Goal: Navigation & Orientation: Find specific page/section

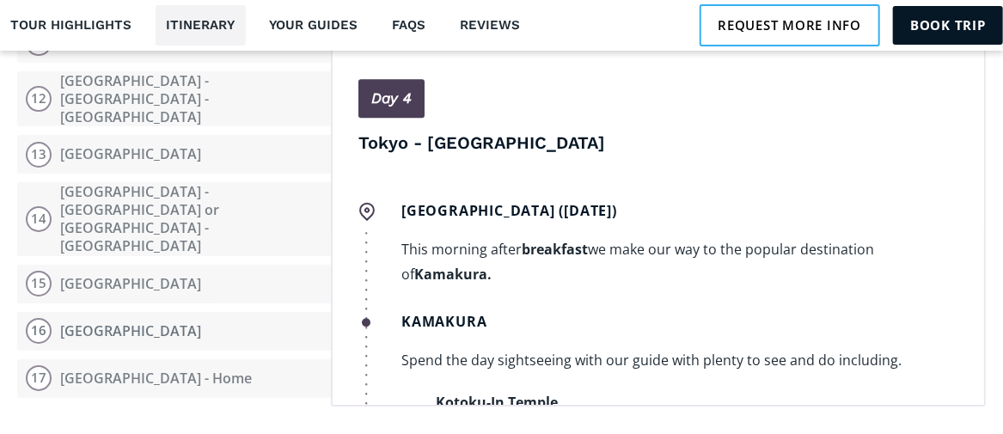
scroll to position [1509, 0]
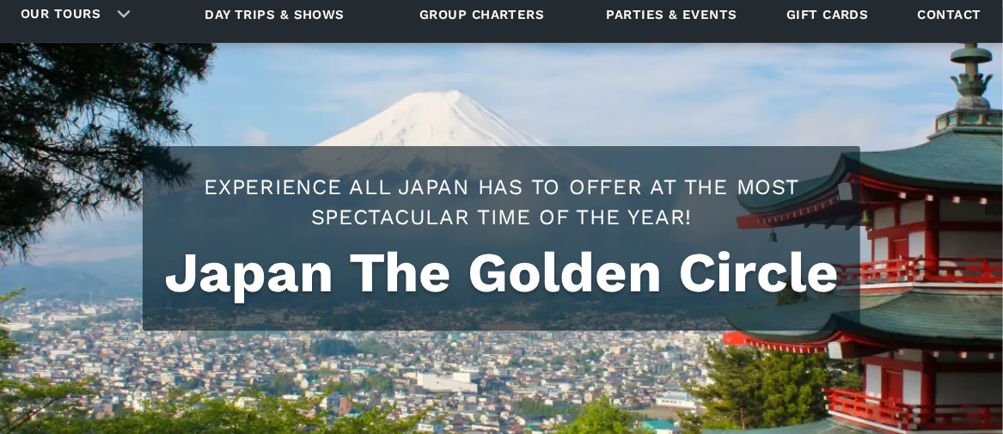
scroll to position [146, 0]
click at [248, 55] on img at bounding box center [501, 290] width 1003 height 494
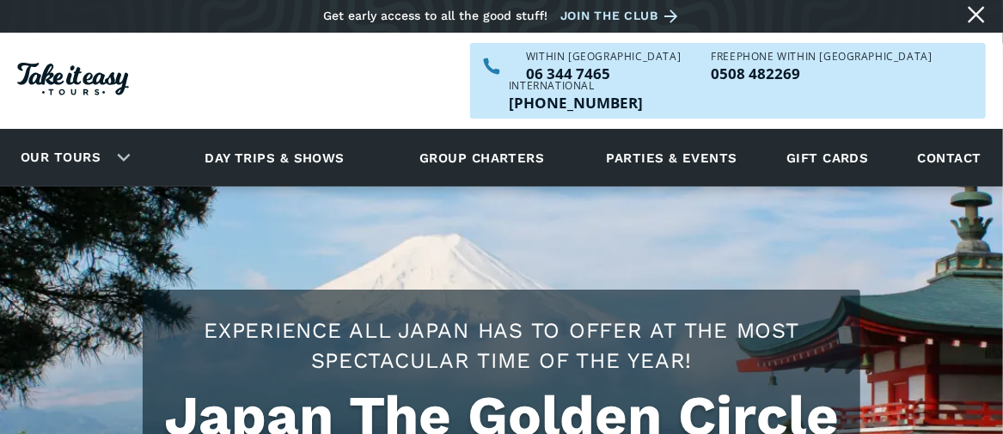
scroll to position [0, 0]
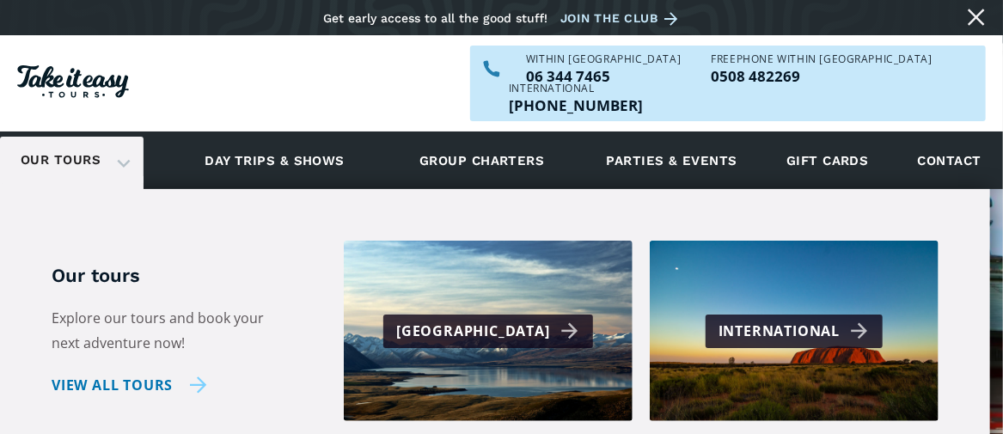
click at [143, 373] on link "View all tours" at bounding box center [130, 385] width 156 height 25
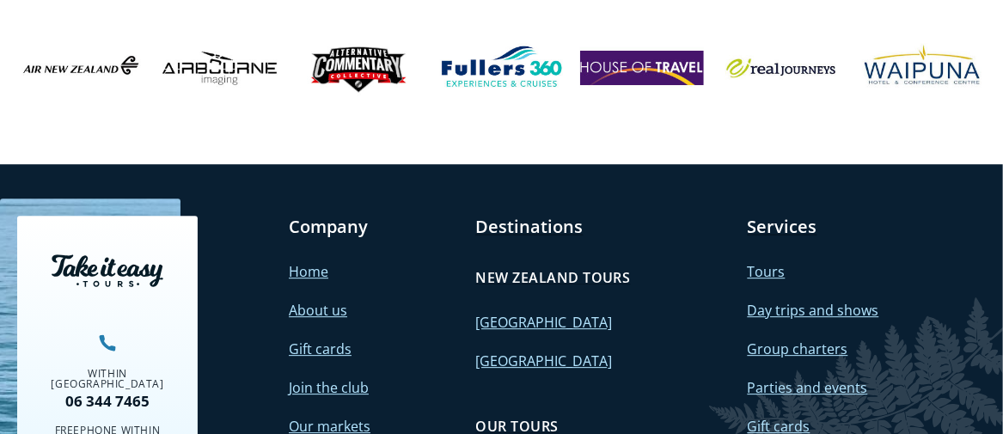
scroll to position [7656, 0]
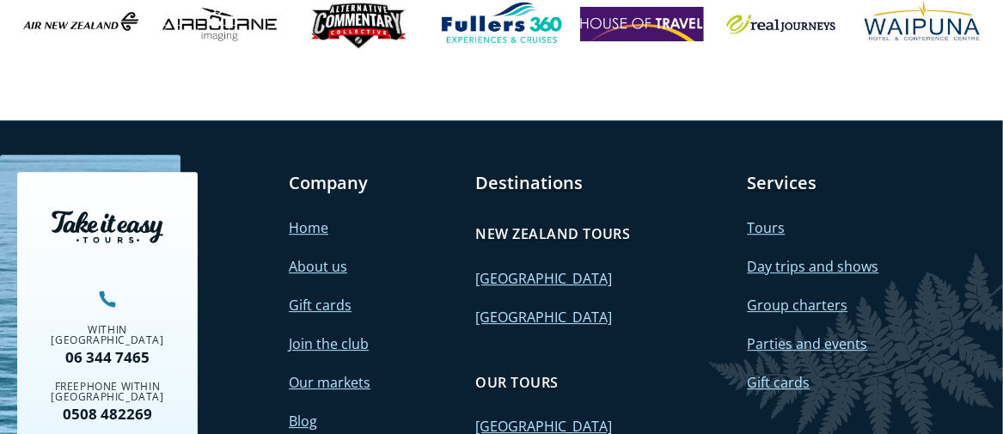
click at [485, 308] on link "[GEOGRAPHIC_DATA]" at bounding box center [543, 317] width 137 height 19
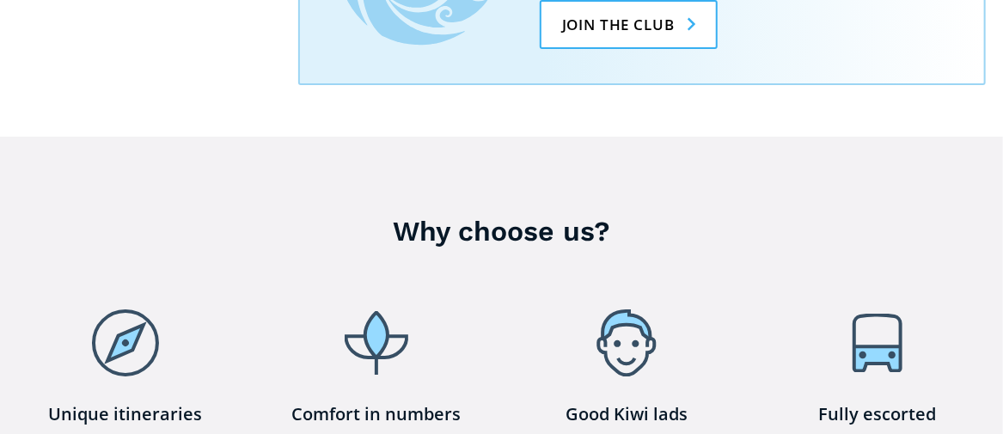
scroll to position [2580, 0]
